Goal: Navigation & Orientation: Find specific page/section

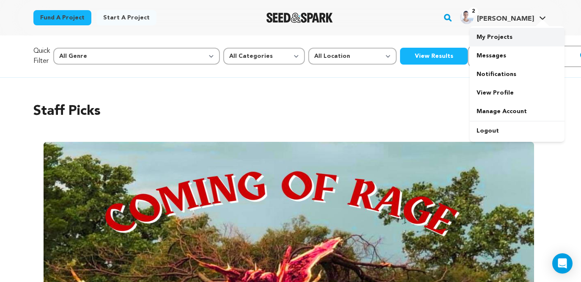
click at [504, 33] on link "My Projects" at bounding box center [517, 37] width 95 height 19
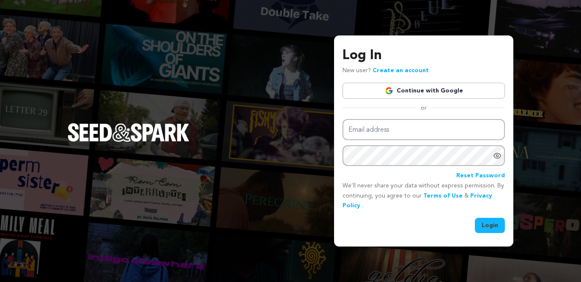
click at [420, 85] on link "Continue with Google" at bounding box center [424, 91] width 162 height 16
